Goal: Task Accomplishment & Management: Manage account settings

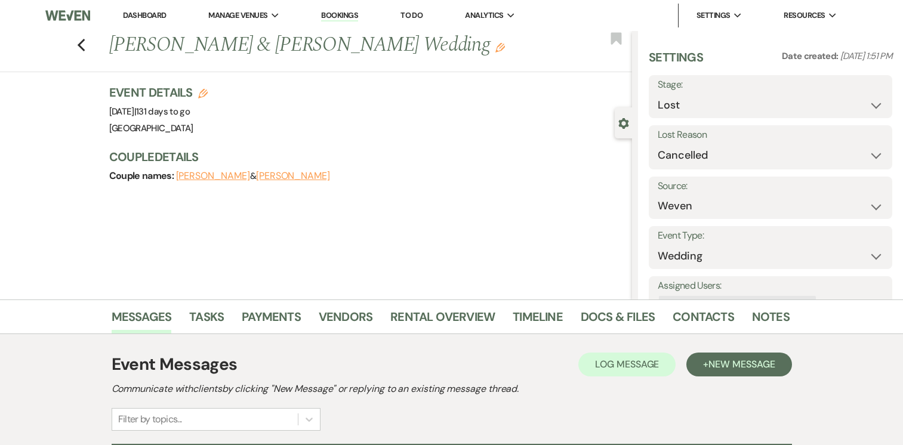
select select "8"
select select "11"
select select "1"
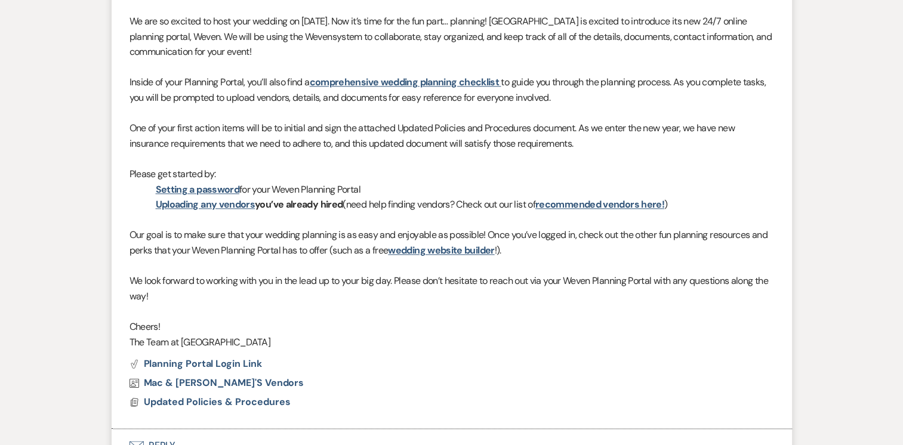
scroll to position [1392, 0]
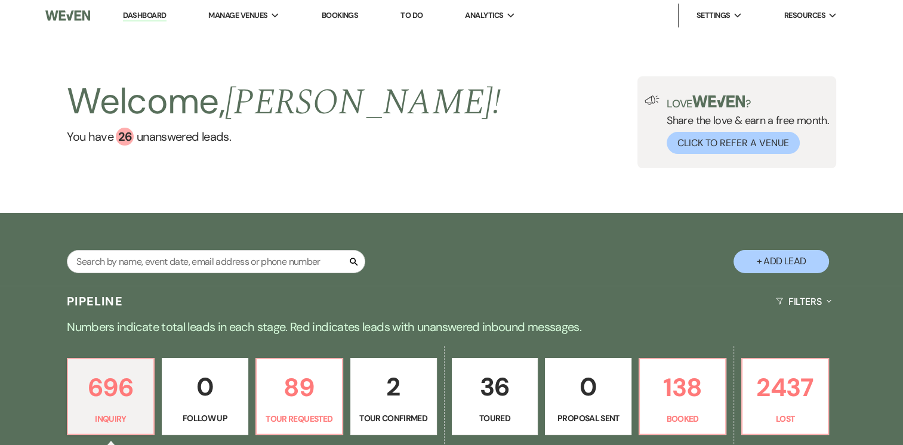
click at [152, 11] on link "Dashboard" at bounding box center [144, 15] width 43 height 11
click at [142, 18] on link "Dashboard" at bounding box center [144, 15] width 43 height 11
click at [148, 19] on link "Dashboard" at bounding box center [144, 15] width 43 height 11
click at [138, 13] on link "Dashboard" at bounding box center [144, 15] width 43 height 11
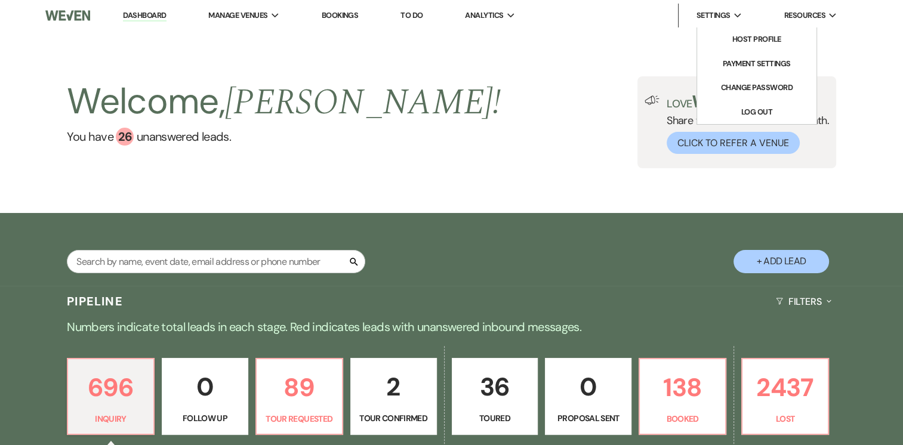
click at [730, 11] on div "Settings Expand" at bounding box center [718, 16] width 45 height 12
click at [746, 108] on link "Log Out" at bounding box center [756, 112] width 119 height 24
